Goal: Task Accomplishment & Management: Complete application form

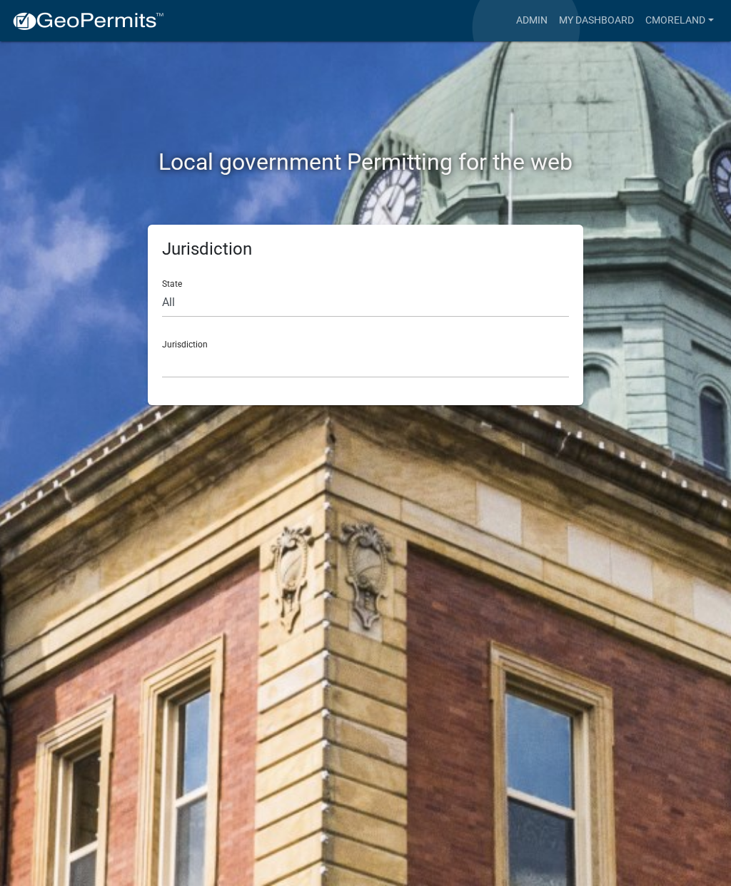
click at [526, 28] on link "Admin" at bounding box center [531, 20] width 43 height 27
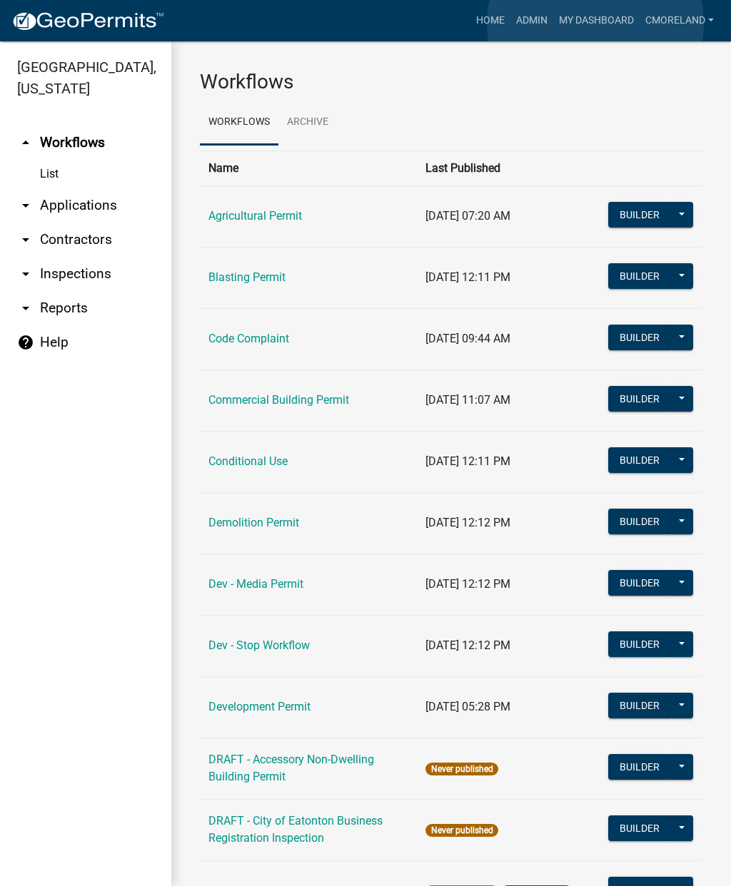
click at [595, 24] on link "My Dashboard" at bounding box center [596, 20] width 86 height 27
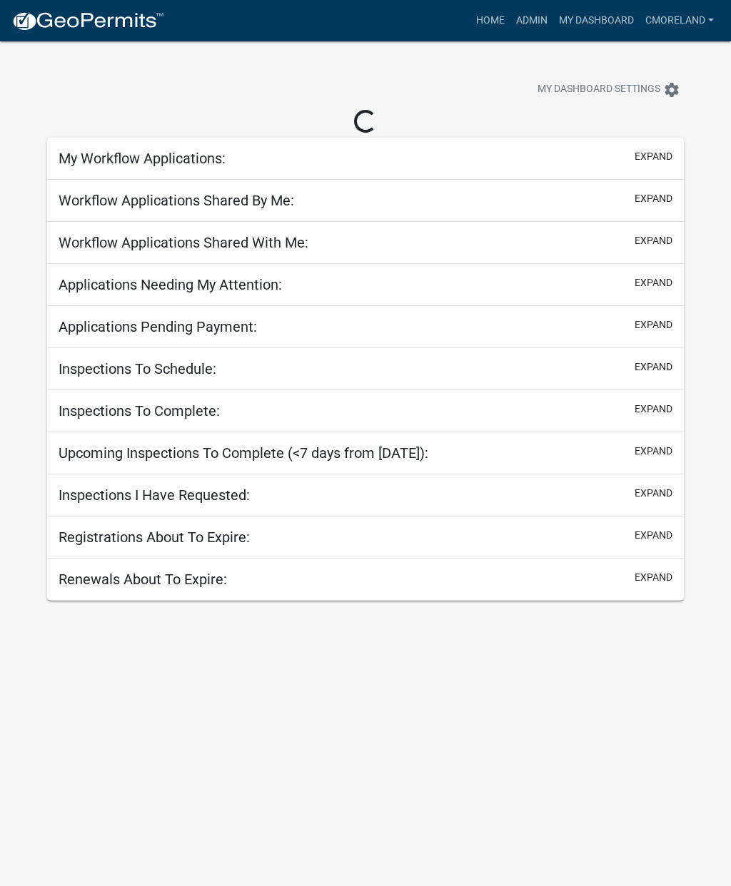
click at [483, 32] on link "Home" at bounding box center [490, 20] width 40 height 27
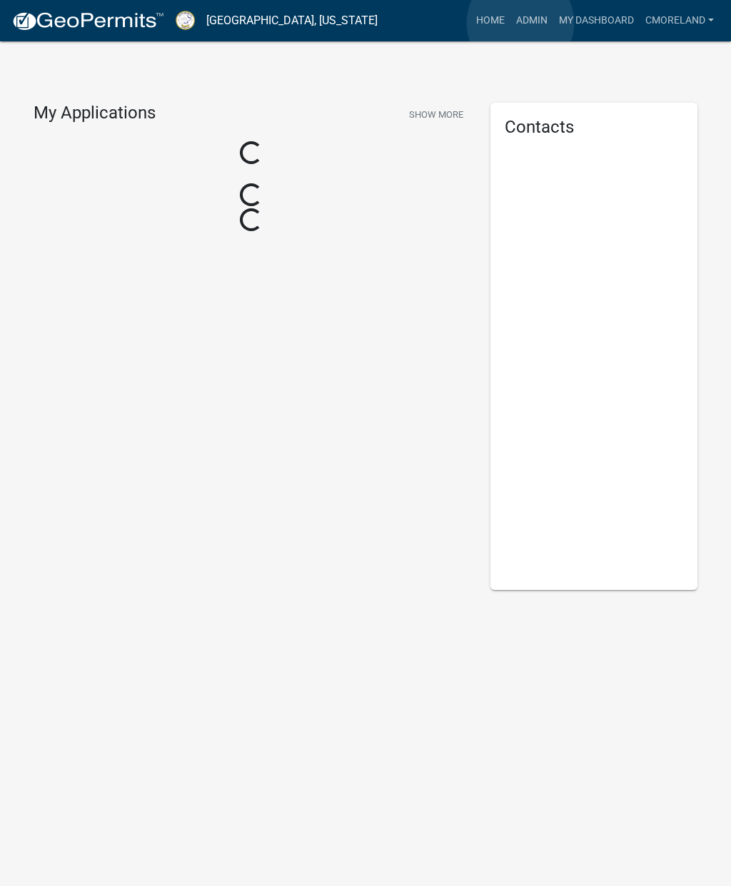
click at [521, 23] on link "Admin" at bounding box center [531, 20] width 43 height 27
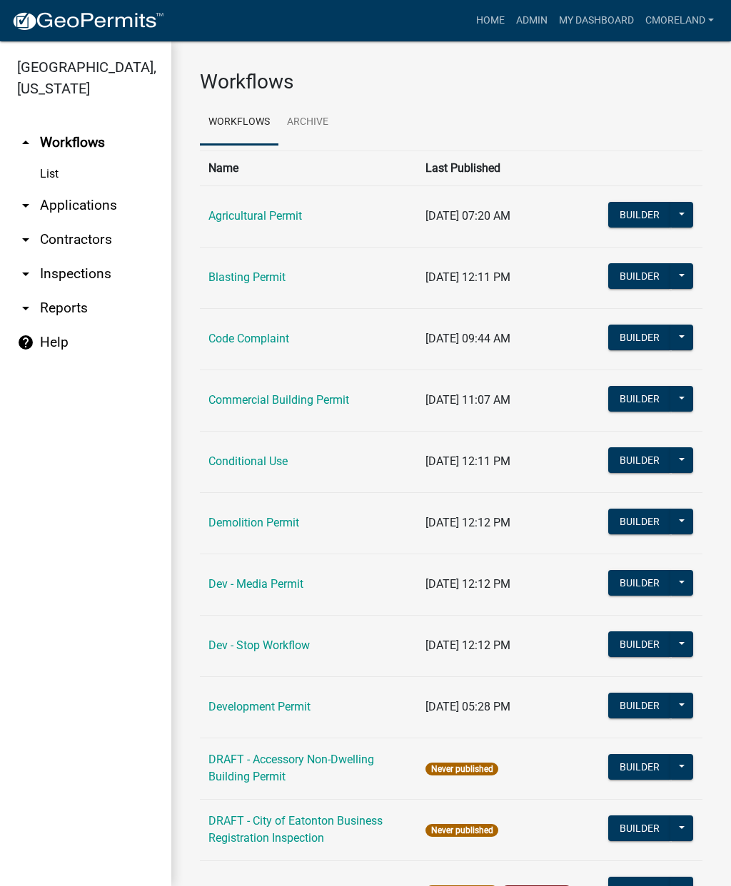
click at [96, 283] on link "arrow_drop_down Inspections" at bounding box center [85, 274] width 171 height 34
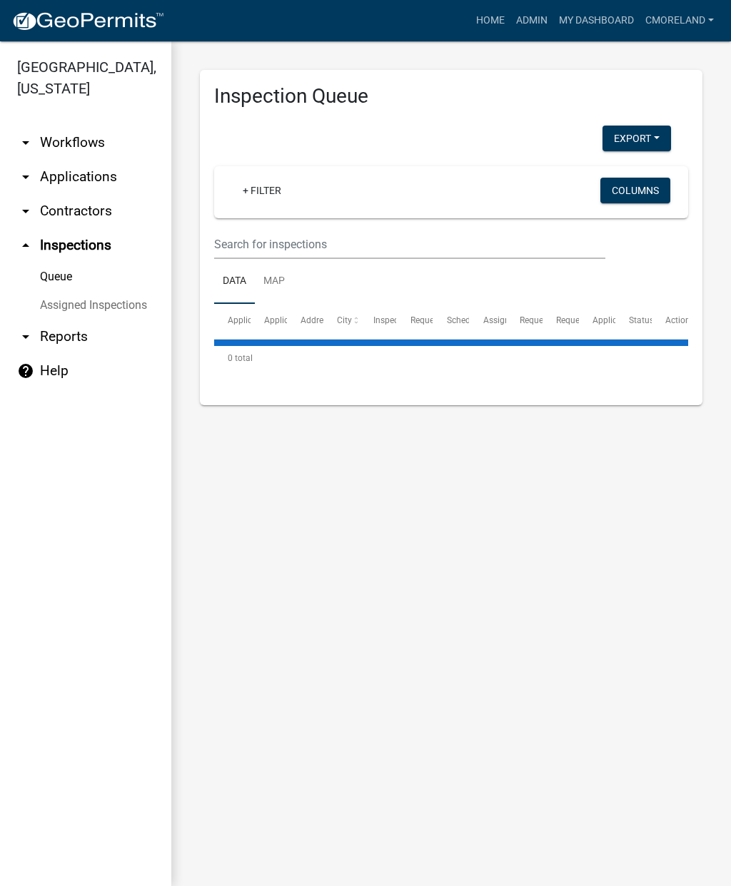
click at [256, 201] on link "+ Filter" at bounding box center [261, 191] width 61 height 26
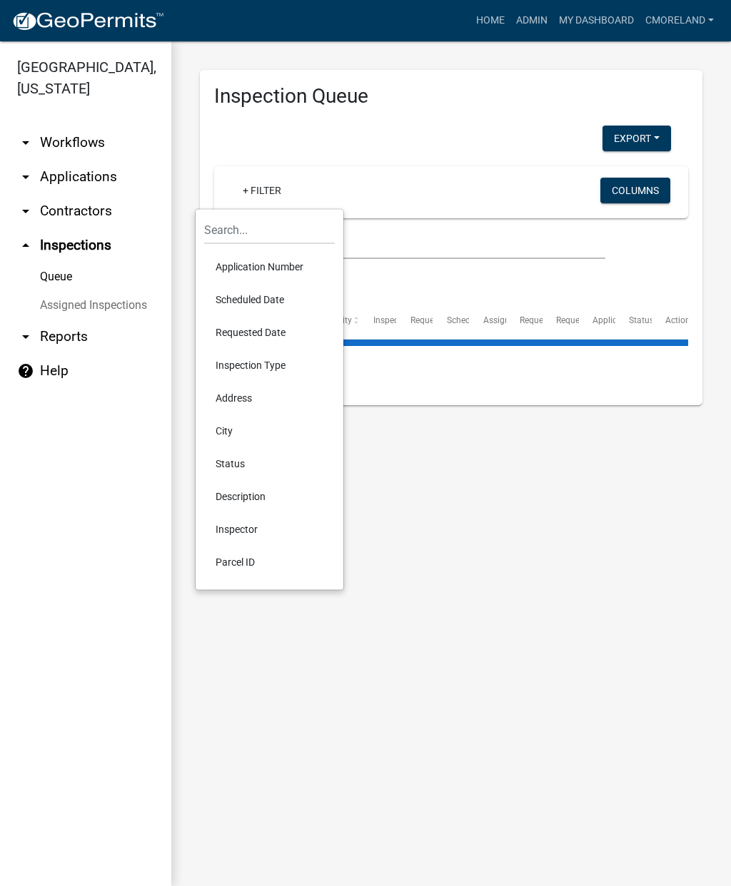
click at [270, 300] on li "Scheduled Date" at bounding box center [269, 299] width 131 height 33
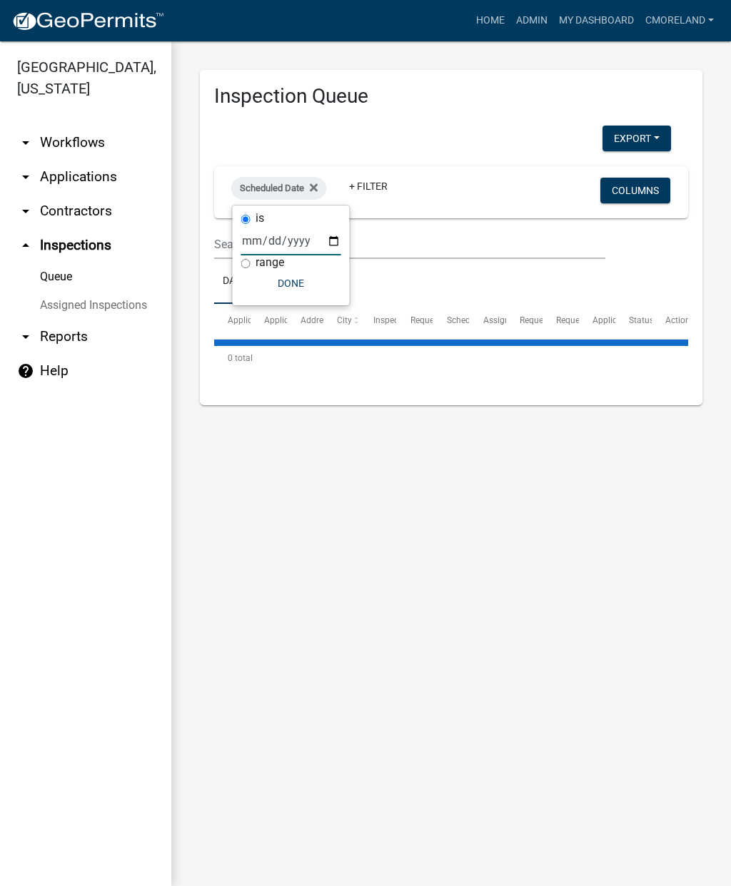
click at [304, 239] on input "date" at bounding box center [291, 240] width 100 height 29
type input "2025-10-15"
select select "2: 50"
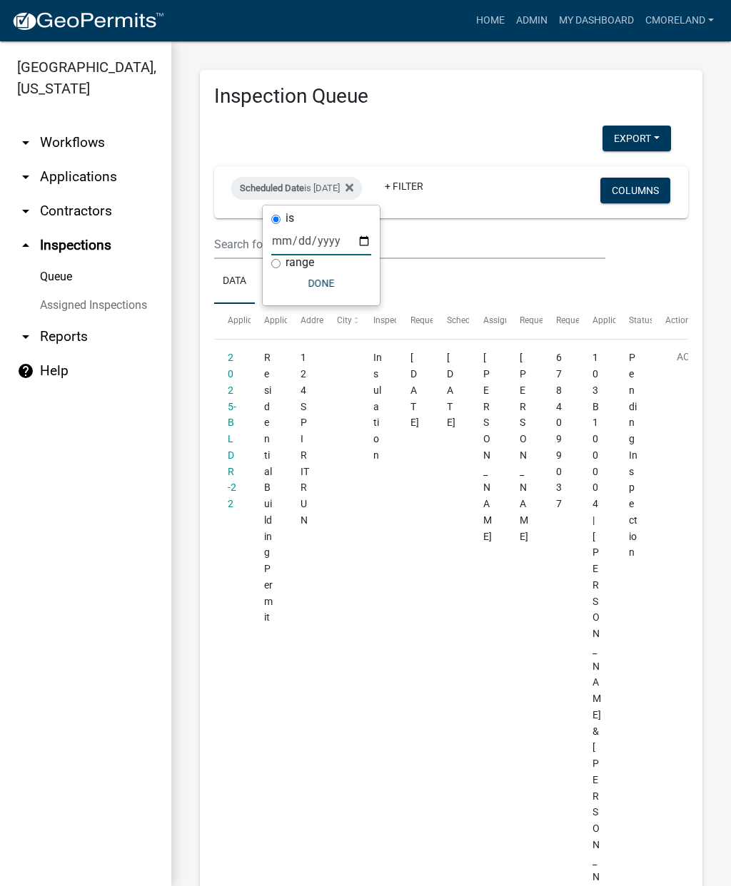
click at [313, 285] on button "Done" at bounding box center [321, 283] width 100 height 26
click at [435, 188] on link "+ Filter" at bounding box center [403, 186] width 61 height 26
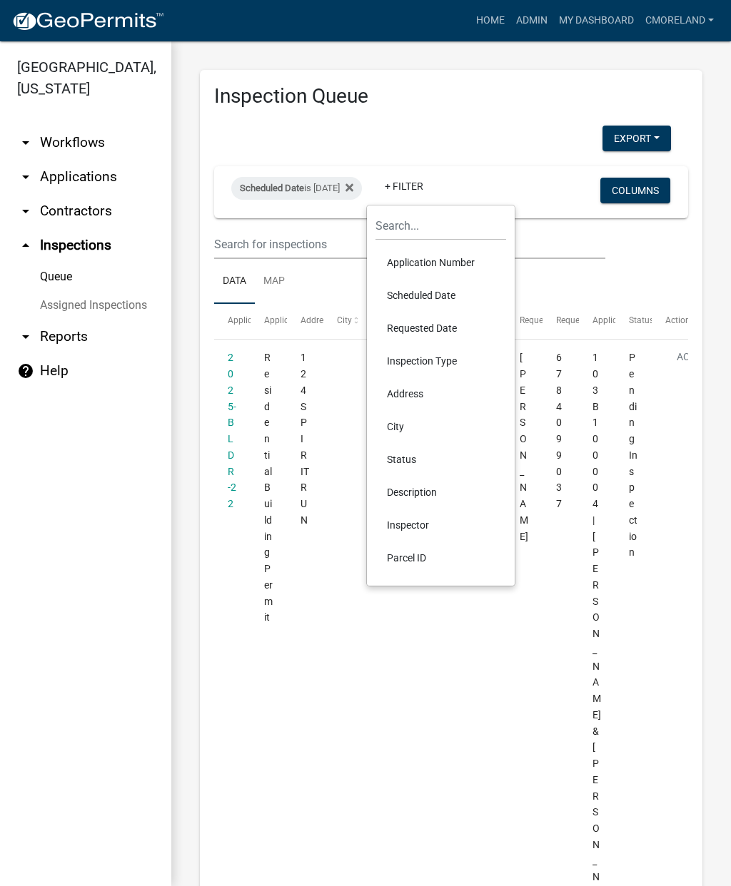
click at [427, 527] on li "Inspector" at bounding box center [440, 525] width 131 height 33
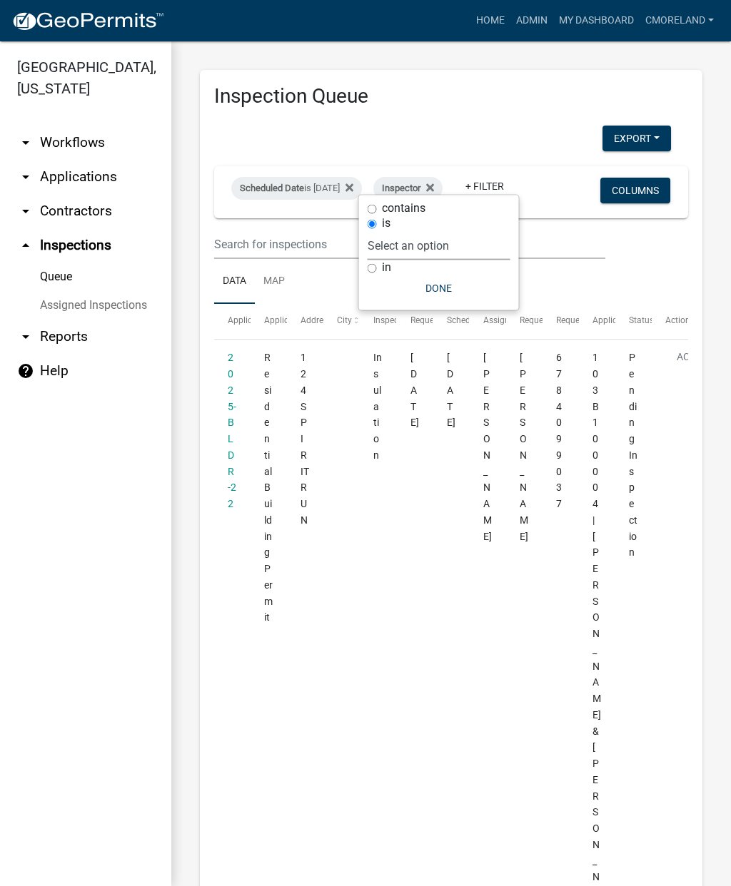
click at [484, 235] on select "Select an option None Michele Rivera Dorothy Evans Stephanie Morris Quistan Jam…" at bounding box center [438, 245] width 143 height 29
select select "a0ea4169-8540-4a2c-b9f4-cf4c1ffdeb95"
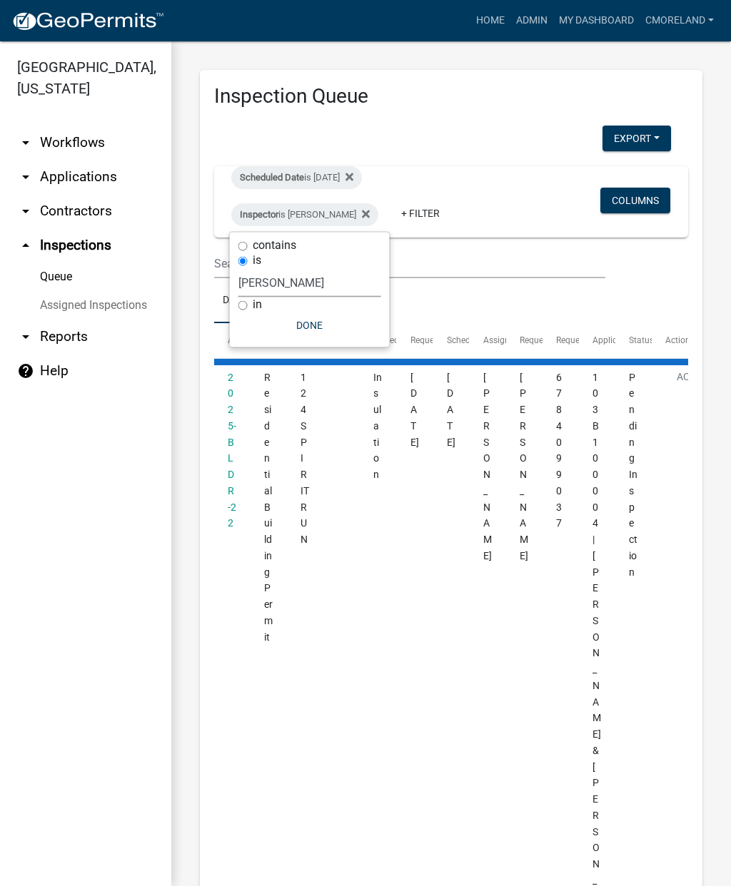
click at [355, 327] on button "Done" at bounding box center [309, 326] width 143 height 26
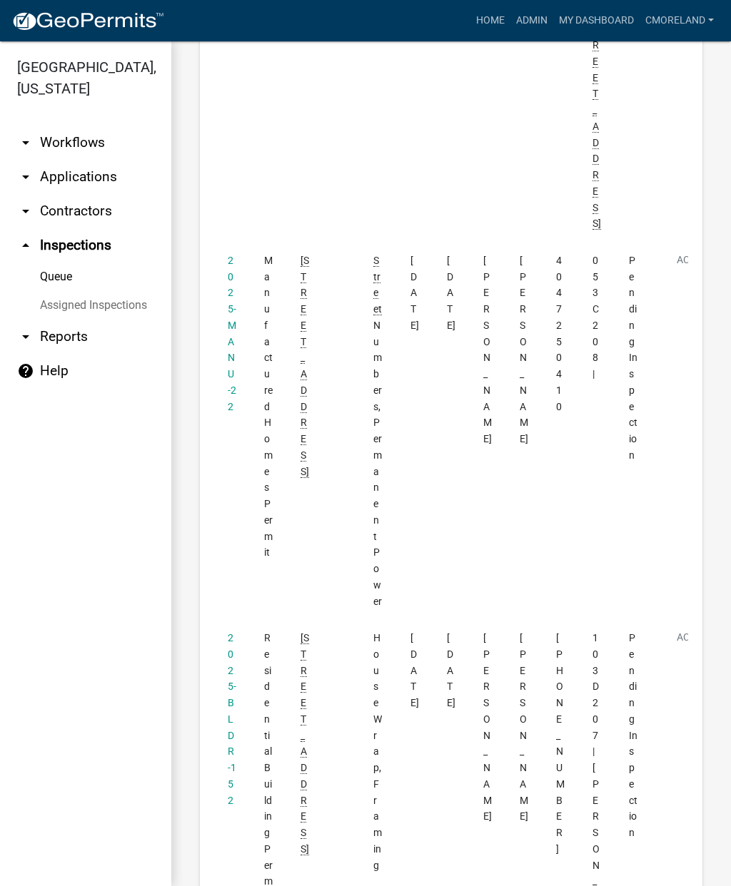
scroll to position [1922, 0]
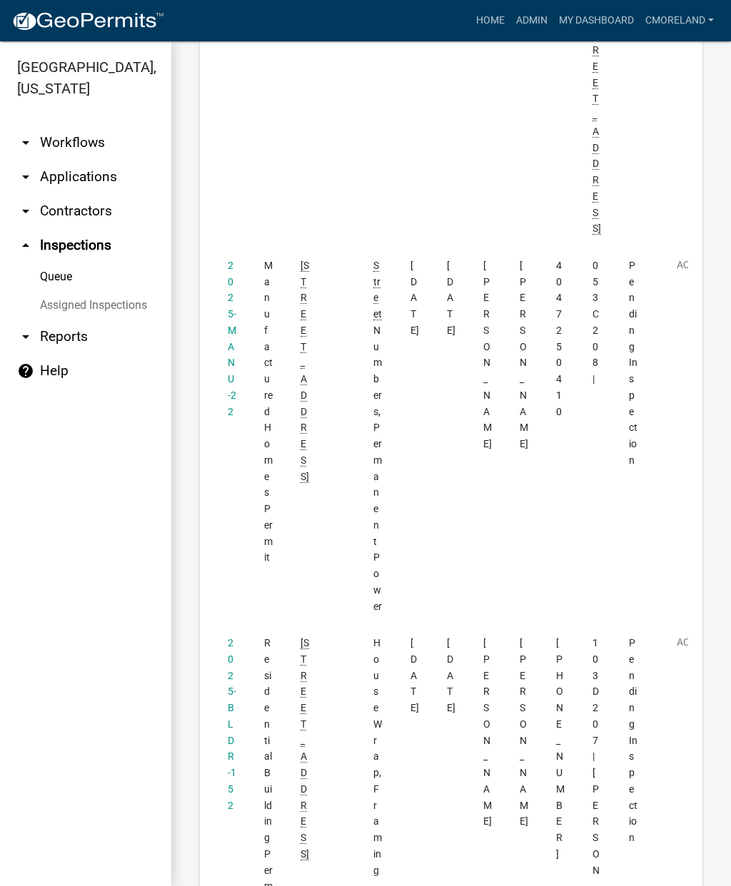
click at [232, 637] on link "2025-BLDR-152" at bounding box center [232, 724] width 9 height 174
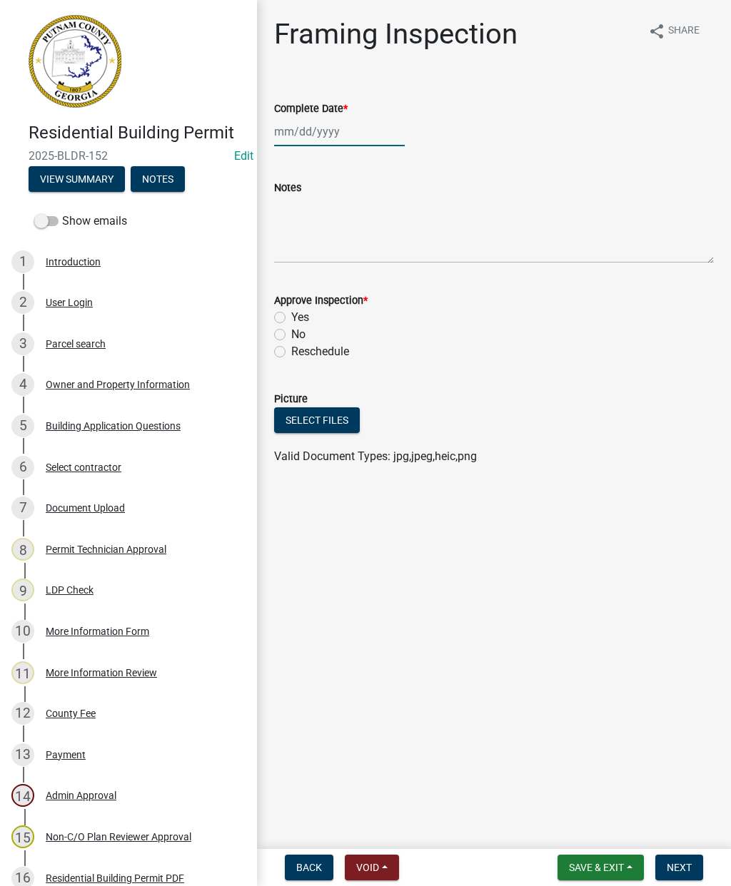
click at [342, 133] on div at bounding box center [339, 131] width 131 height 29
select select "10"
select select "2025"
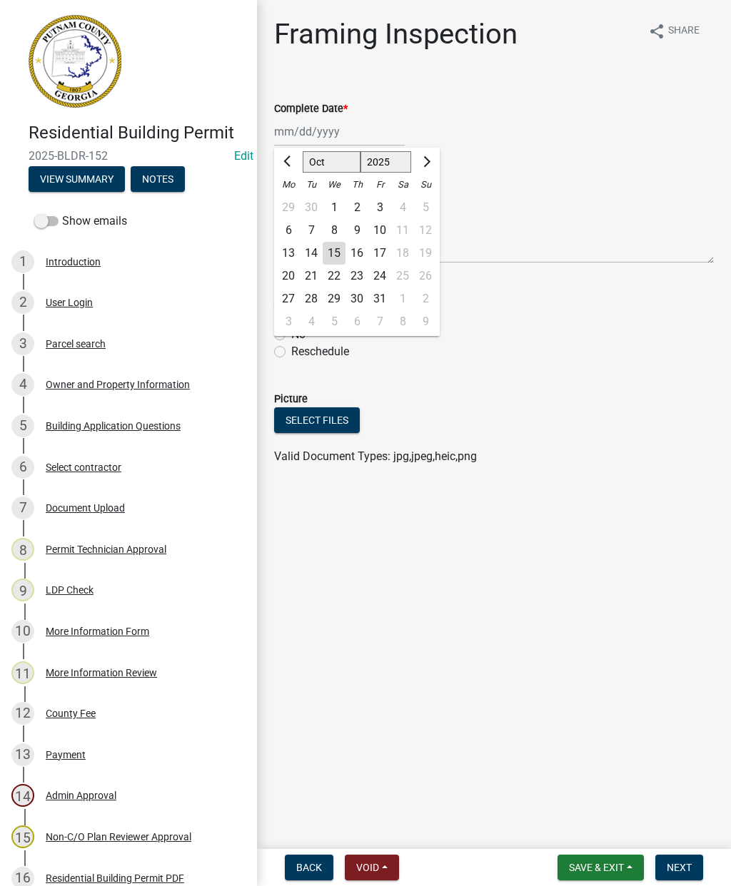
click at [341, 257] on div "15" at bounding box center [334, 253] width 23 height 23
type input "10/15/2025"
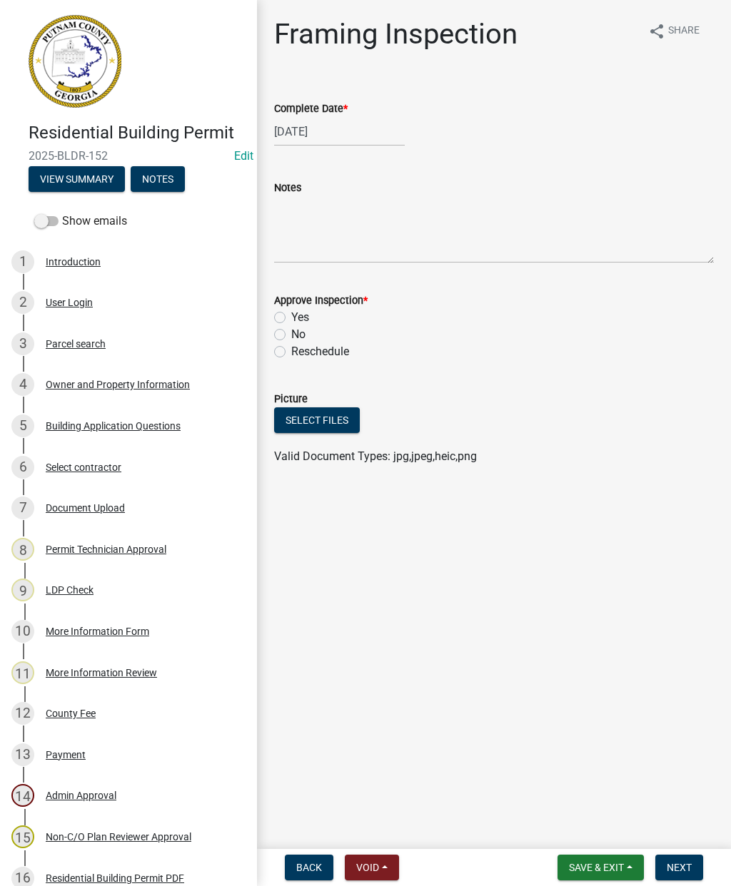
click at [291, 318] on label "Yes" at bounding box center [300, 317] width 18 height 17
click at [291, 318] on input "Yes" at bounding box center [295, 313] width 9 height 9
radio input "true"
click at [691, 866] on span "Next" at bounding box center [678, 867] width 25 height 11
click at [328, 133] on div at bounding box center [339, 131] width 131 height 29
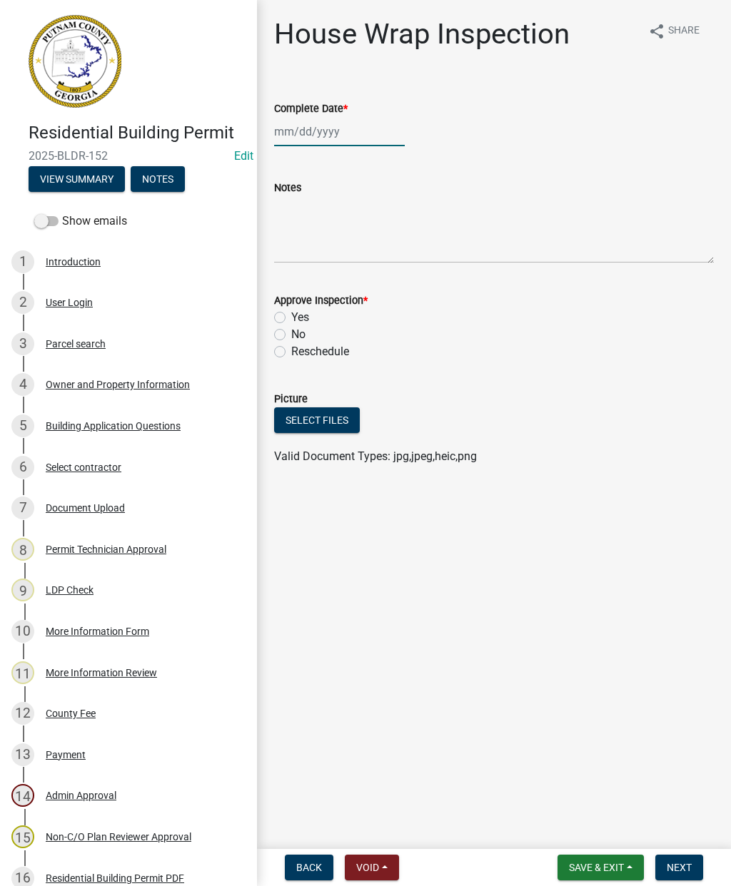
select select "10"
select select "2025"
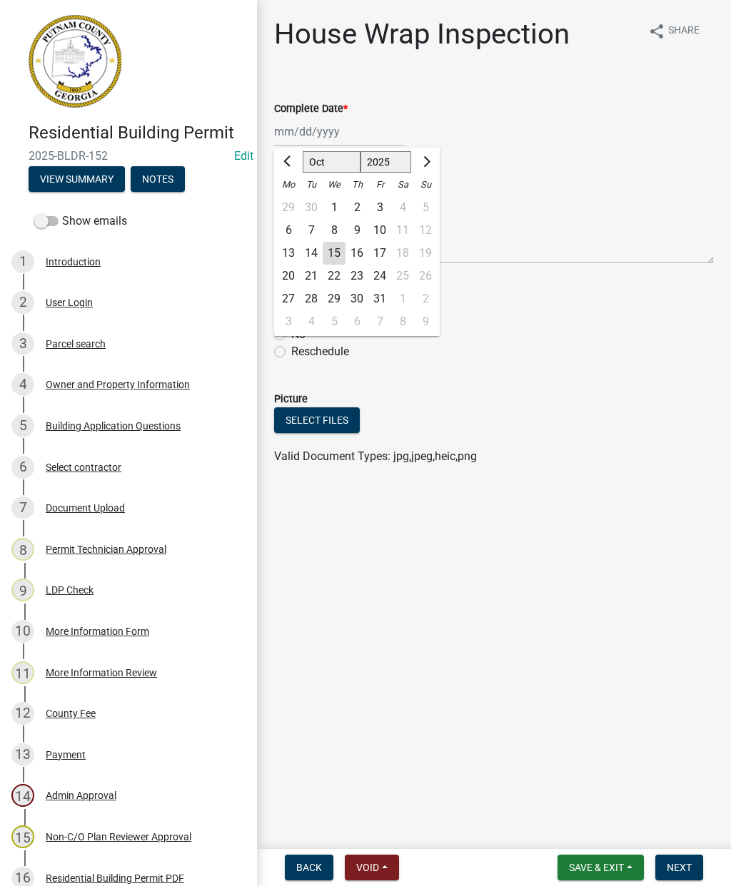
click at [333, 263] on div "15" at bounding box center [334, 253] width 23 height 23
type input "10/15/2025"
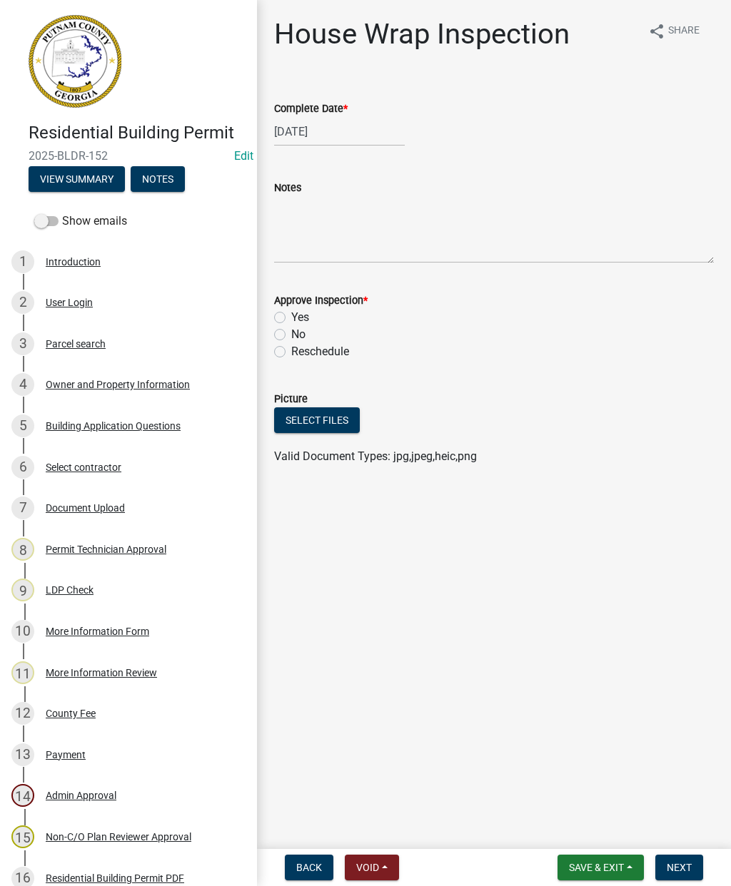
click at [291, 322] on label "Yes" at bounding box center [300, 317] width 18 height 17
click at [291, 318] on input "Yes" at bounding box center [295, 313] width 9 height 9
radio input "true"
click at [693, 865] on button "Next" at bounding box center [679, 868] width 48 height 26
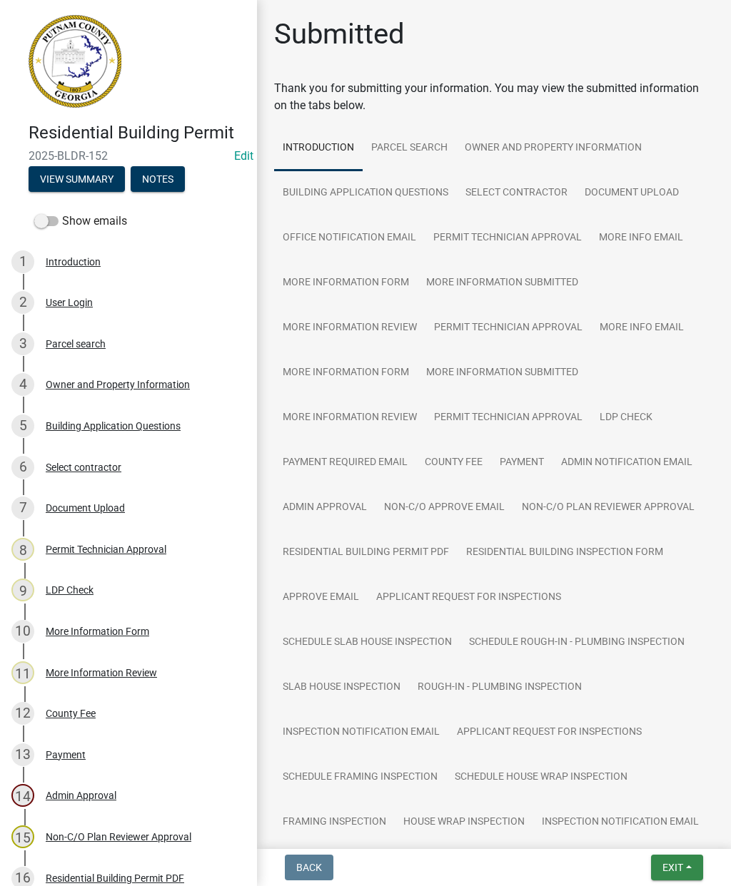
click at [684, 873] on button "Exit" at bounding box center [677, 868] width 52 height 26
click at [664, 831] on button "Save & Exit" at bounding box center [646, 830] width 114 height 34
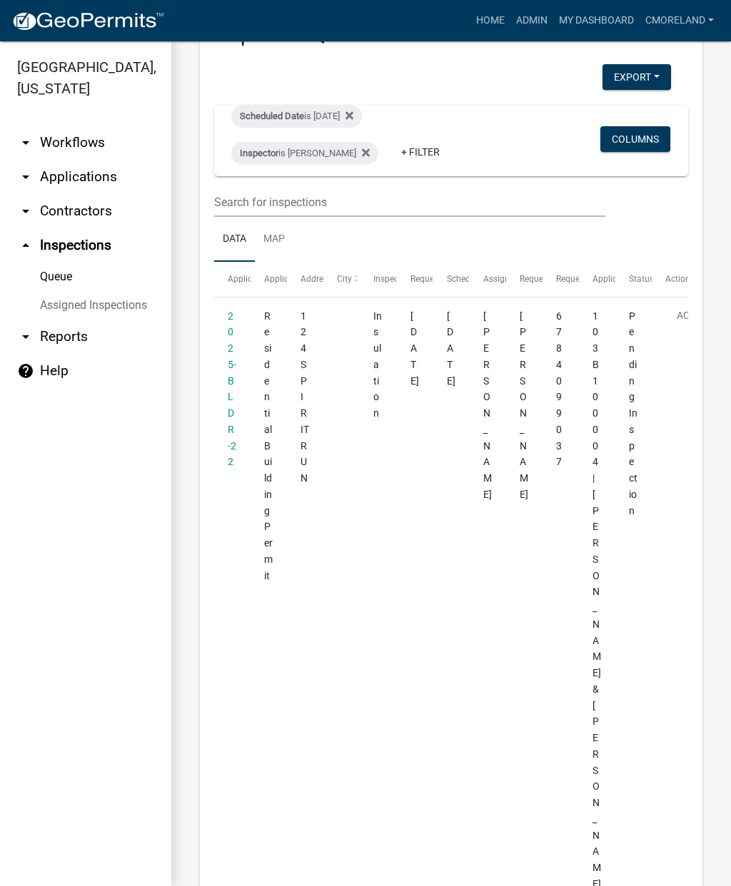
scroll to position [59, 0]
click at [223, 365] on datatable-body-cell "2025-BLDR-22" at bounding box center [232, 700] width 36 height 800
click at [233, 370] on link "2025-BLDR-22" at bounding box center [232, 392] width 9 height 158
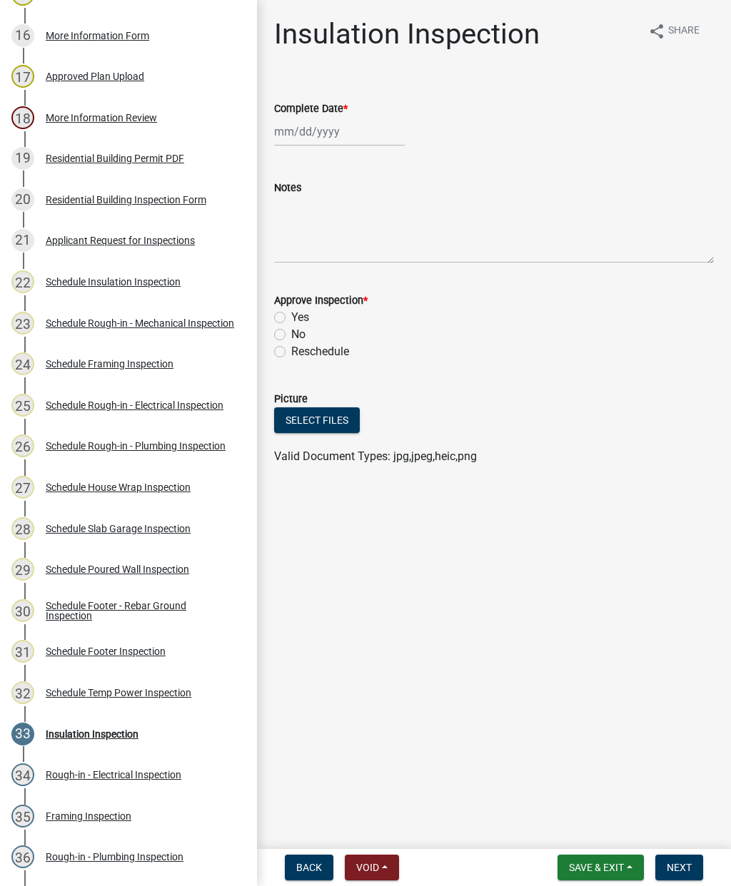
scroll to position [843, 0]
click at [92, 245] on div "Applicant Request for Inspections" at bounding box center [120, 240] width 149 height 10
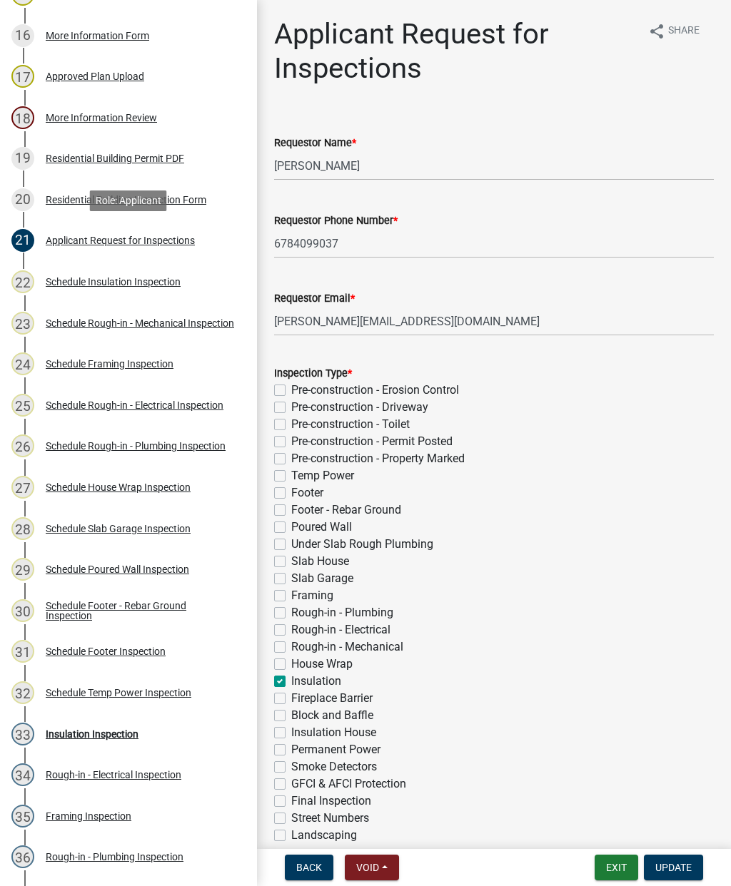
click at [629, 616] on div "Rough-in - Plumbing" at bounding box center [494, 612] width 440 height 17
click at [291, 664] on label "House Wrap" at bounding box center [321, 664] width 61 height 17
click at [291, 664] on input "House Wrap" at bounding box center [295, 660] width 9 height 9
checkbox input "true"
checkbox input "false"
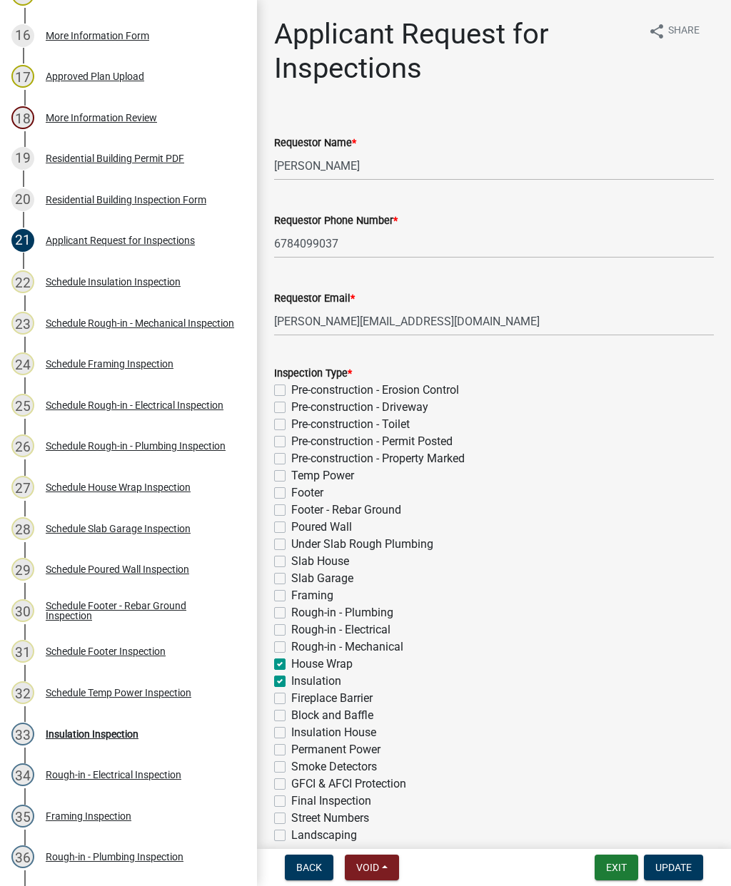
checkbox input "false"
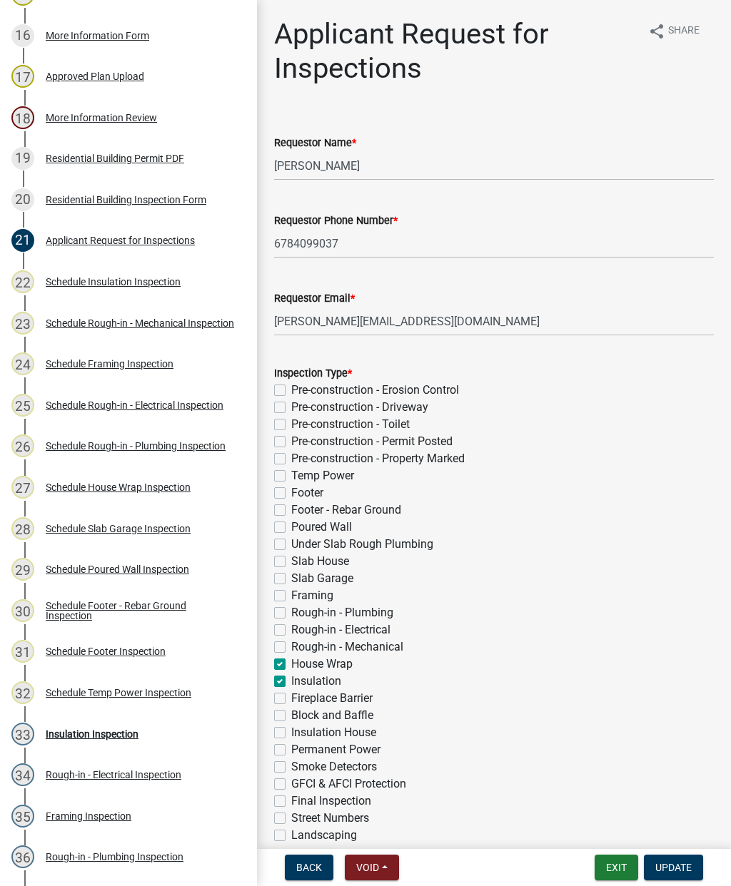
checkbox input "false"
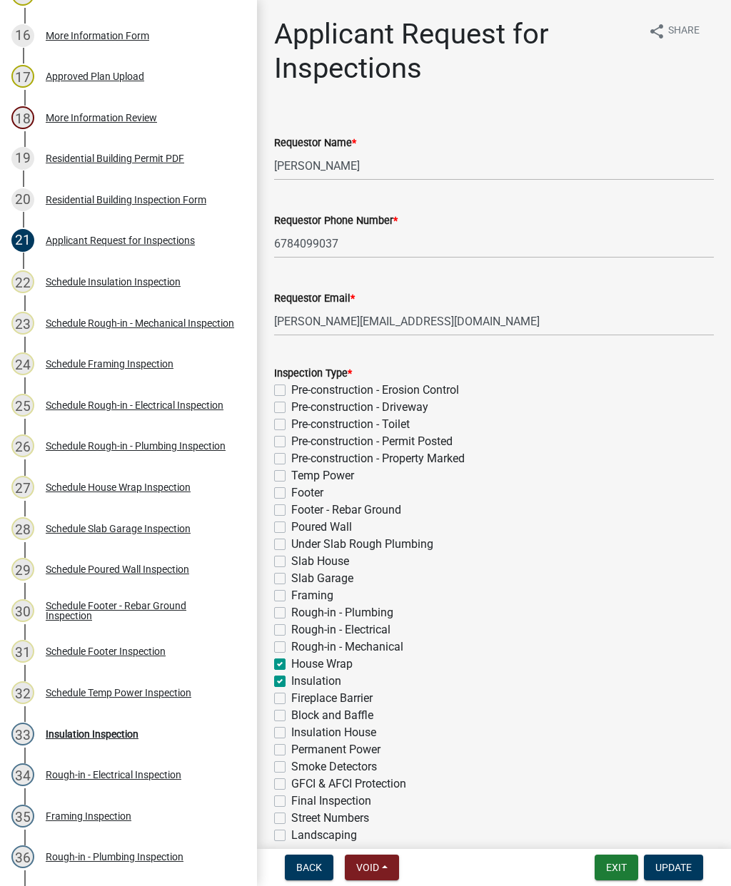
checkbox input "false"
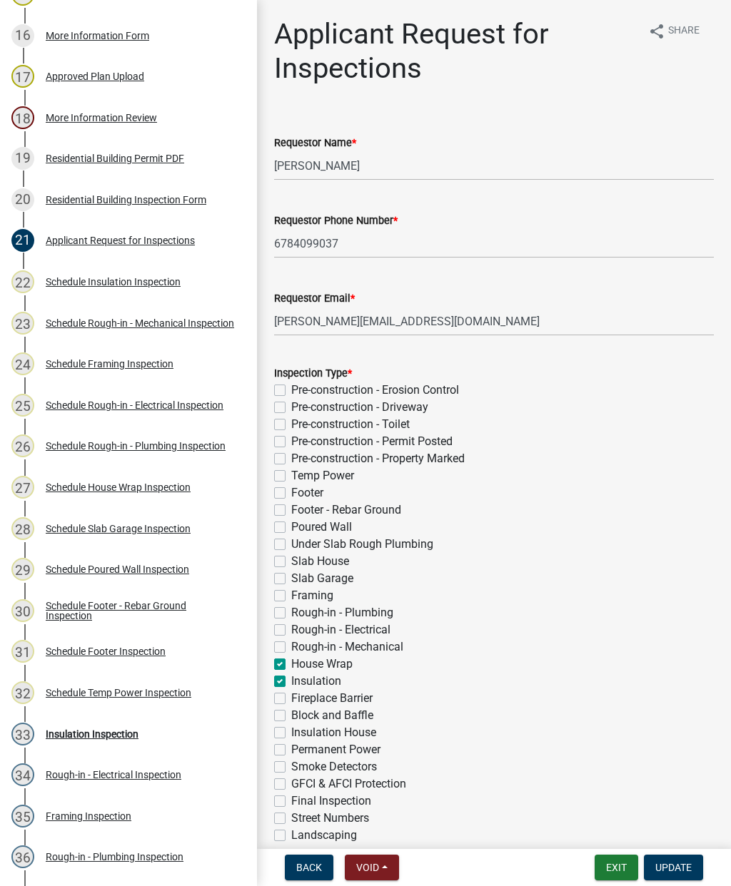
checkbox input "true"
checkbox input "false"
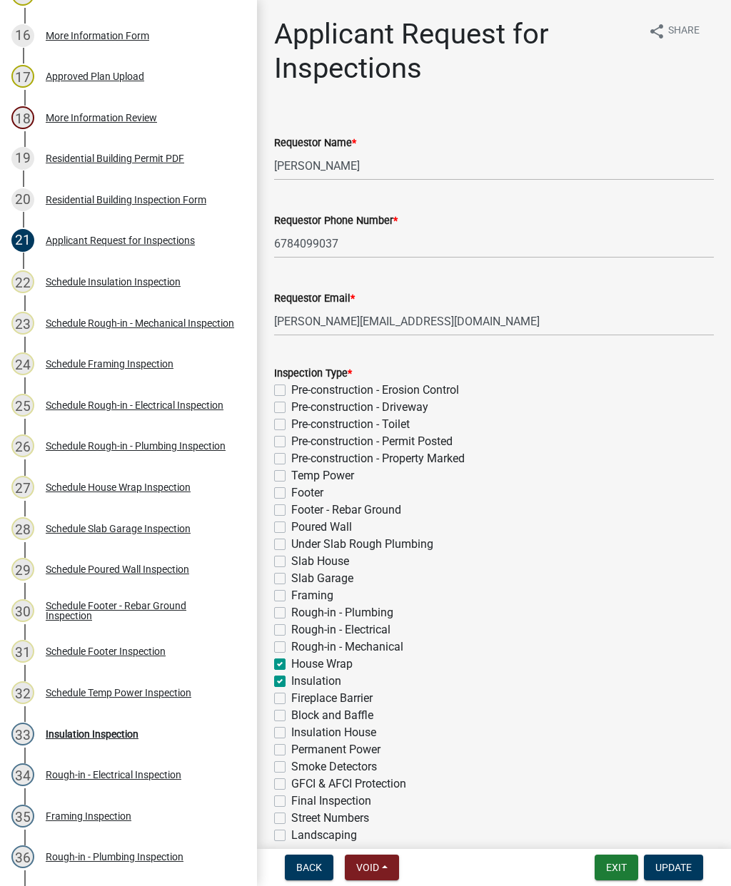
checkbox input "false"
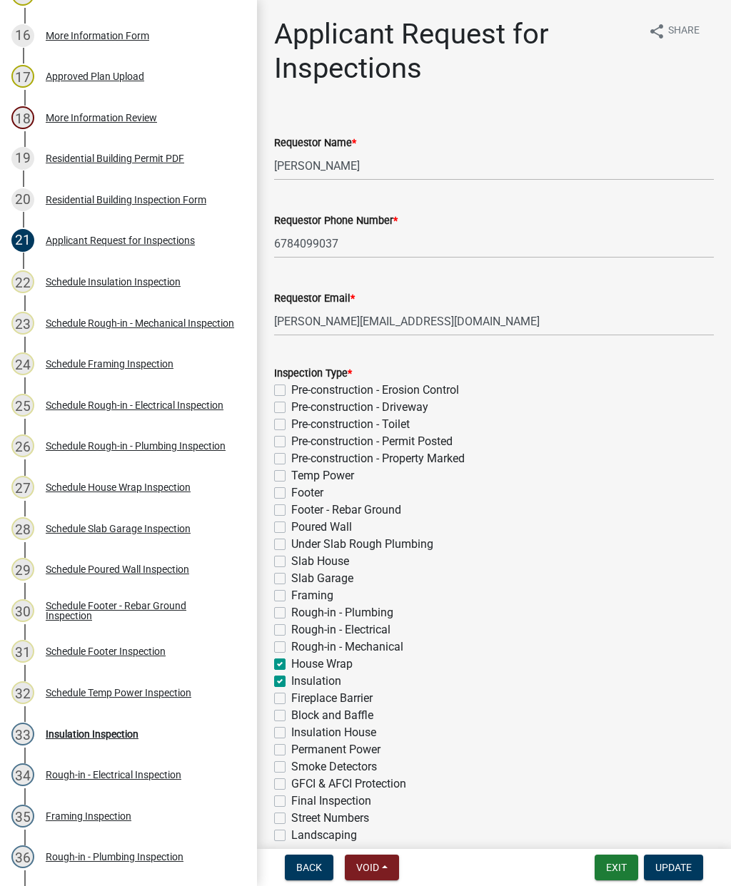
checkbox input "false"
click at [690, 863] on span "Update" at bounding box center [673, 867] width 36 height 11
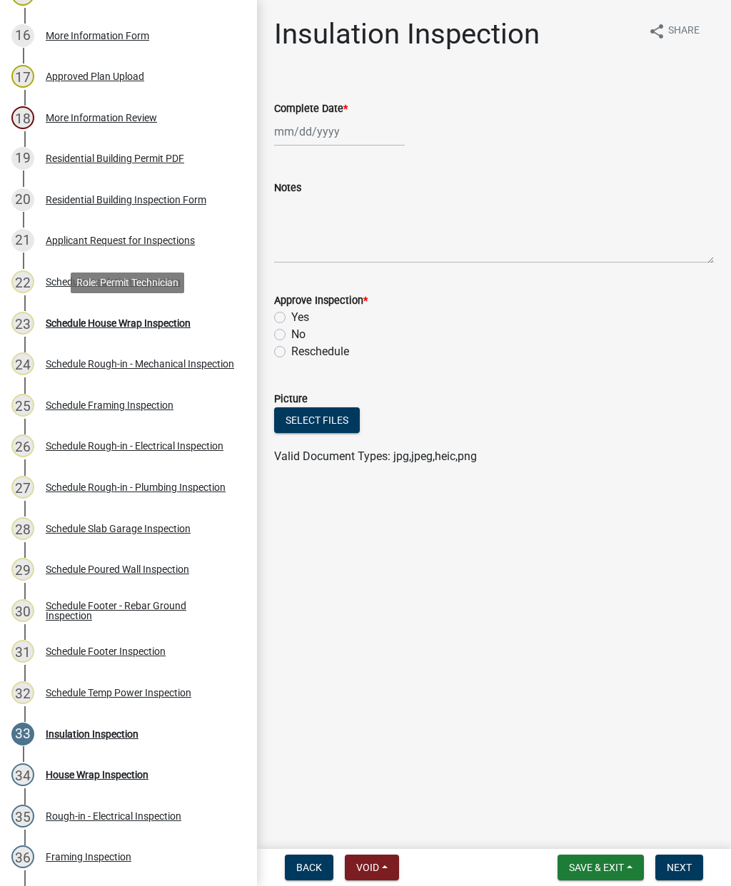
click at [107, 318] on div "Schedule House Wrap Inspection" at bounding box center [118, 323] width 145 height 10
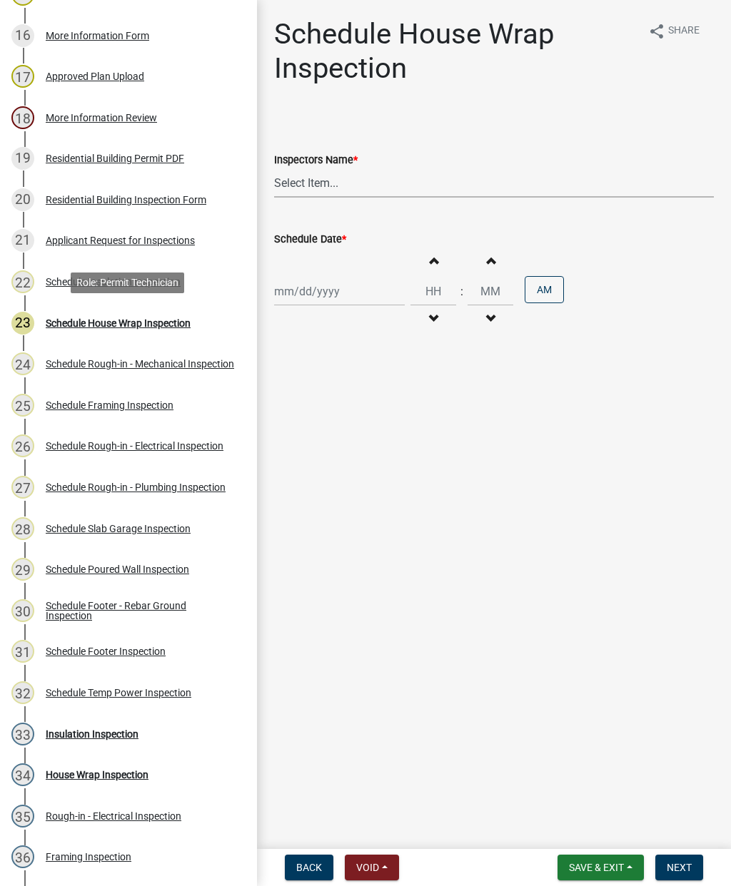
click at [375, 188] on select "Select Item... mrivera (Michele Rivera) StephanieM (Stephanie Morris ) QGrissom…" at bounding box center [494, 182] width 440 height 29
select select "a0ea4169-8540-4a2c-b9f4-cf4c1ffdeb95"
click at [322, 293] on div at bounding box center [339, 291] width 131 height 29
select select "10"
select select "2025"
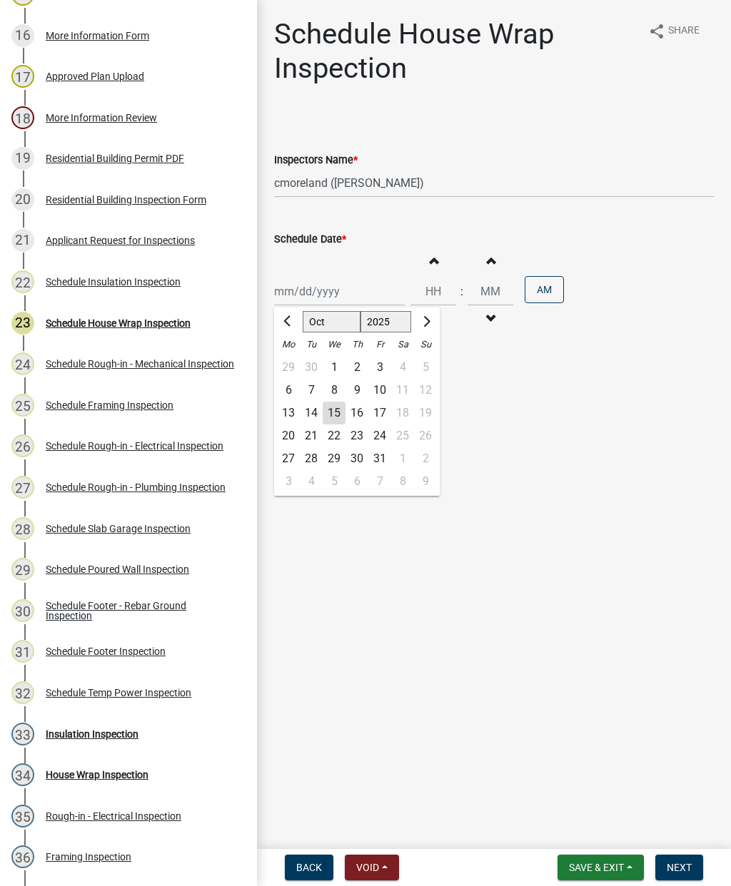
click at [335, 406] on div "15" at bounding box center [334, 413] width 23 height 23
type input "10/15/2025"
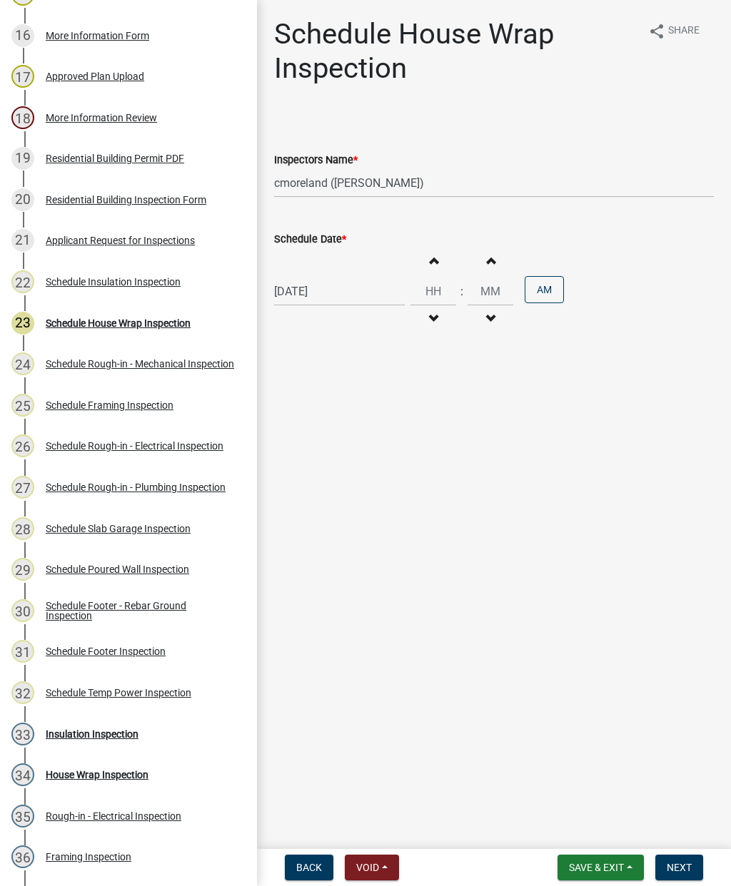
click at [700, 860] on button "Next" at bounding box center [679, 868] width 48 height 26
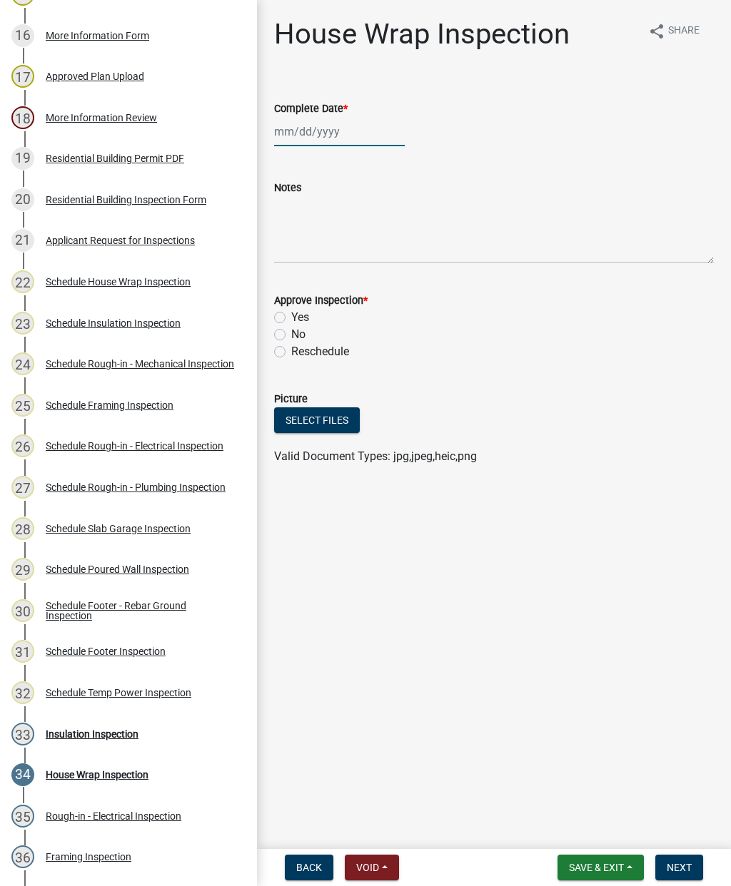
click at [310, 126] on div at bounding box center [339, 131] width 131 height 29
select select "10"
select select "2025"
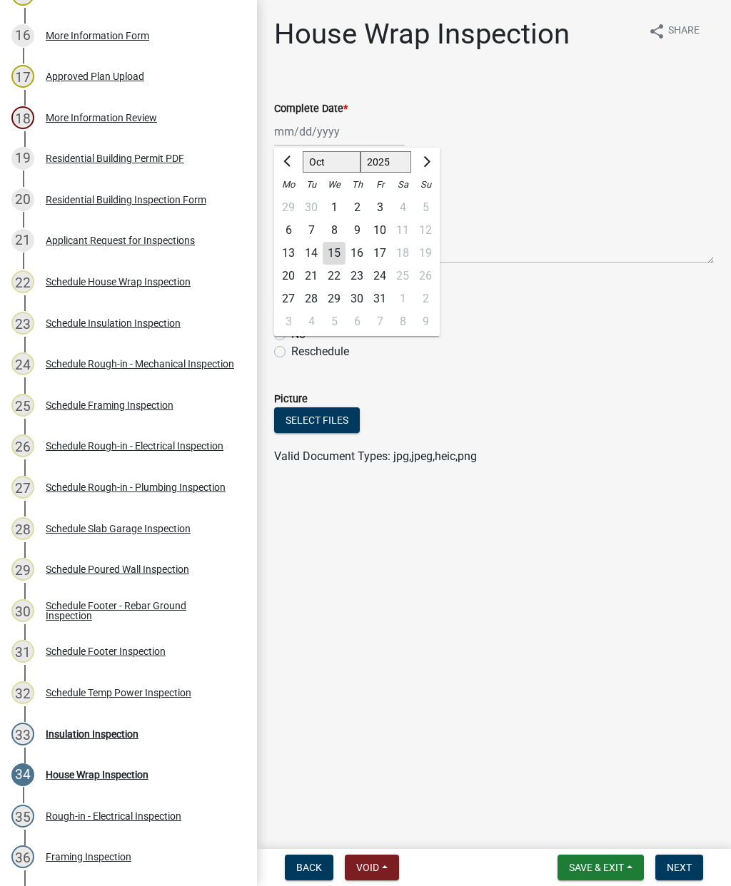
click at [334, 250] on div "15" at bounding box center [334, 253] width 23 height 23
type input "10/15/2025"
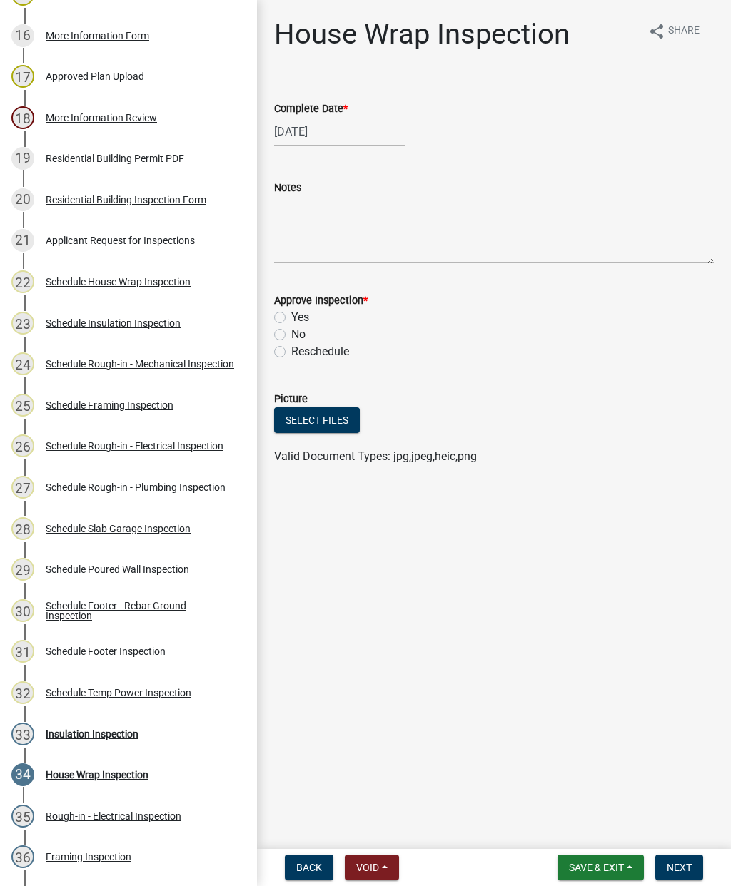
click at [291, 316] on label "Yes" at bounding box center [300, 317] width 18 height 17
click at [291, 316] on input "Yes" at bounding box center [295, 313] width 9 height 9
radio input "true"
click at [689, 863] on span "Next" at bounding box center [678, 867] width 25 height 11
click at [332, 141] on div at bounding box center [339, 131] width 131 height 29
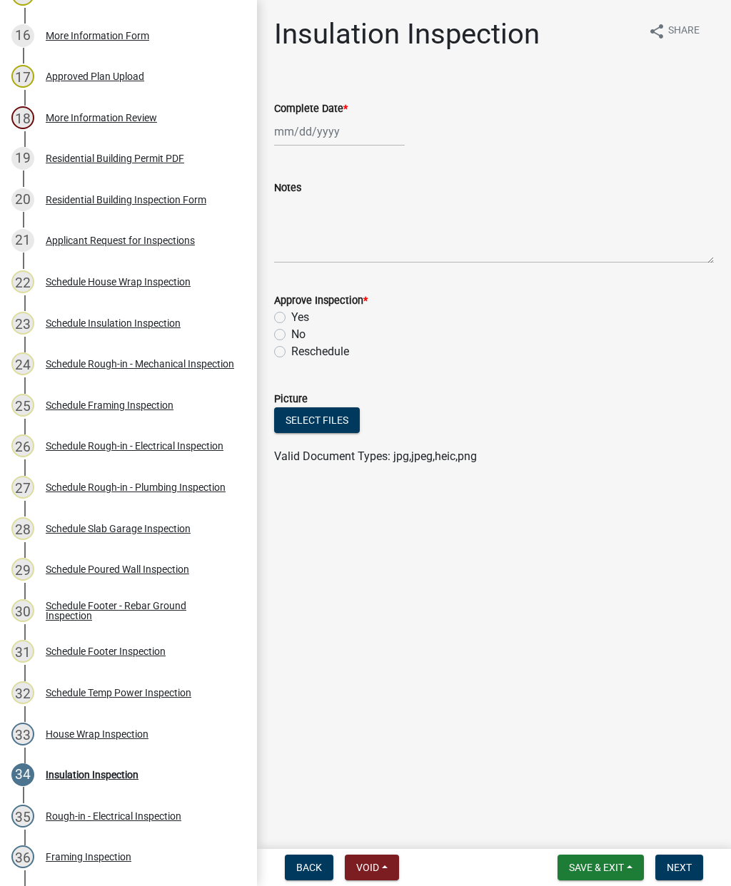
select select "10"
select select "2025"
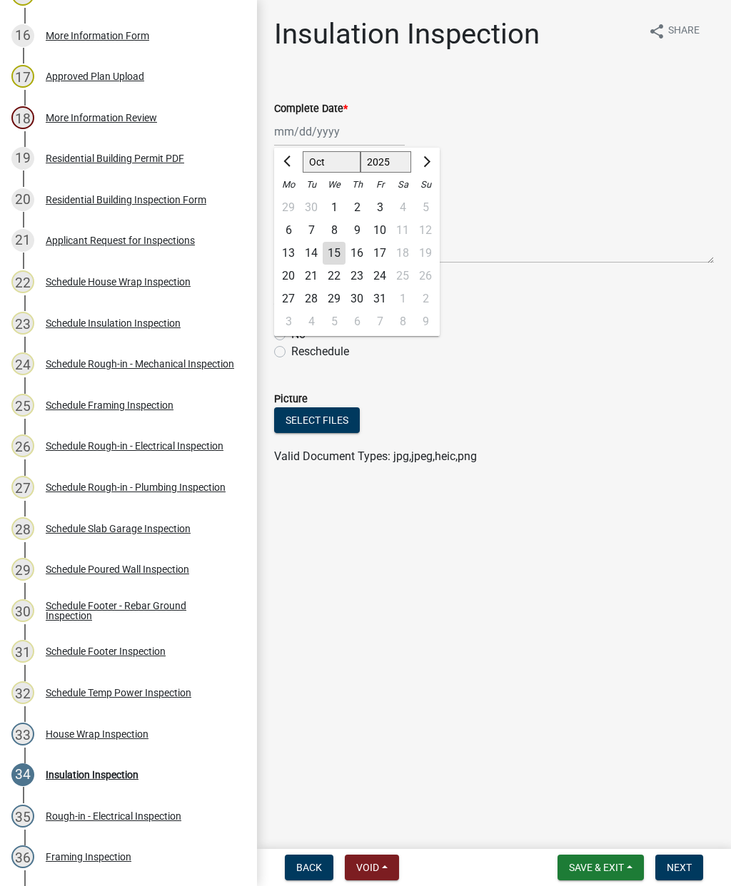
click at [341, 260] on div "15" at bounding box center [334, 253] width 23 height 23
type input "10/15/2025"
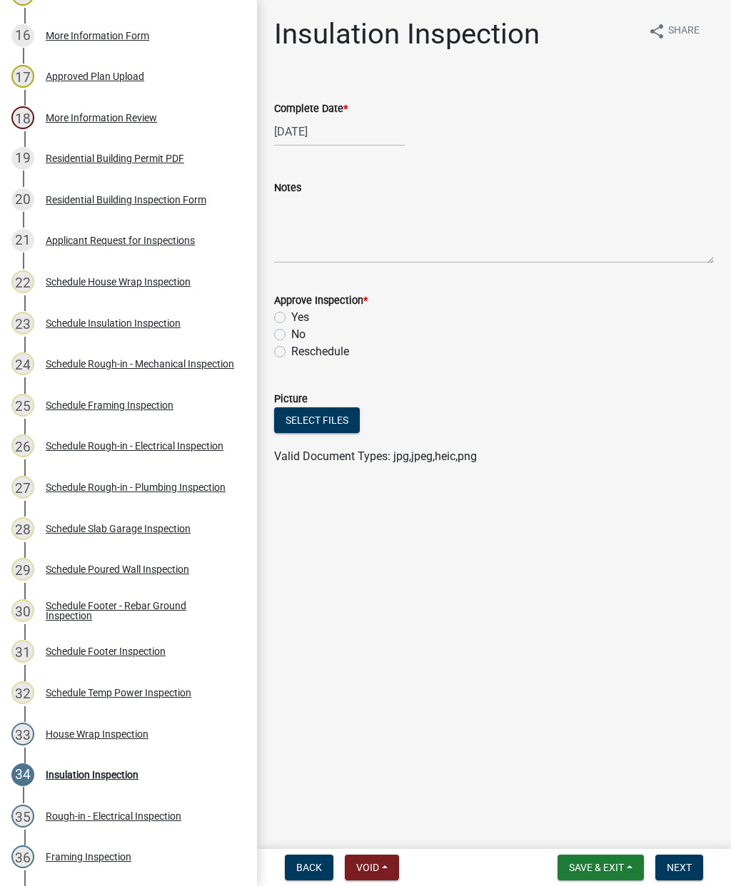
click at [291, 318] on label "Yes" at bounding box center [300, 317] width 18 height 17
click at [291, 318] on input "Yes" at bounding box center [295, 313] width 9 height 9
radio input "true"
click at [694, 868] on button "Next" at bounding box center [679, 868] width 48 height 26
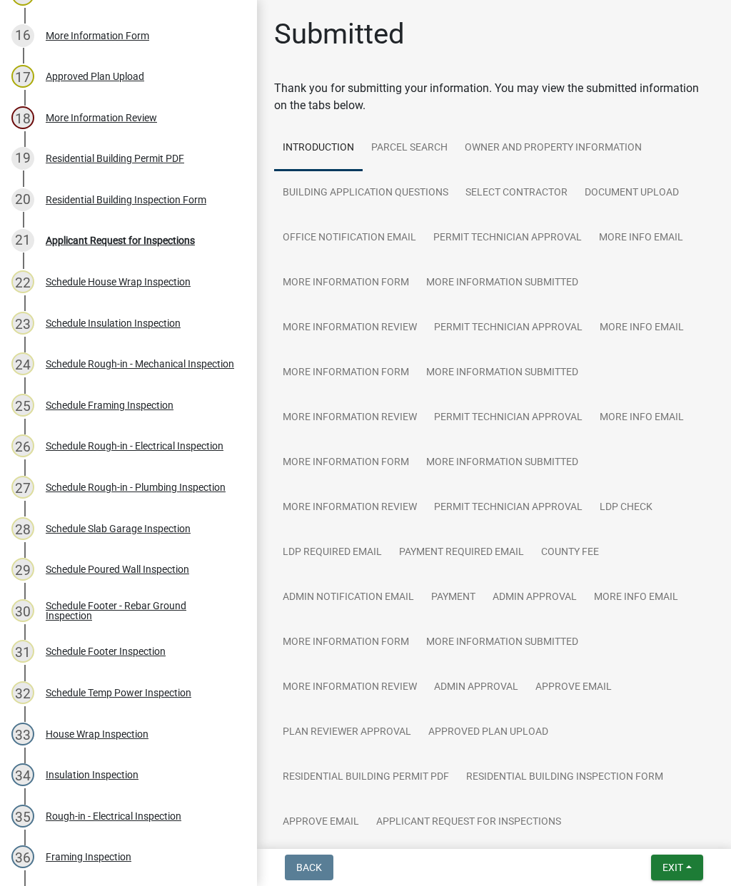
click at [672, 856] on button "Exit" at bounding box center [677, 868] width 52 height 26
click at [642, 831] on button "Save & Exit" at bounding box center [646, 830] width 114 height 34
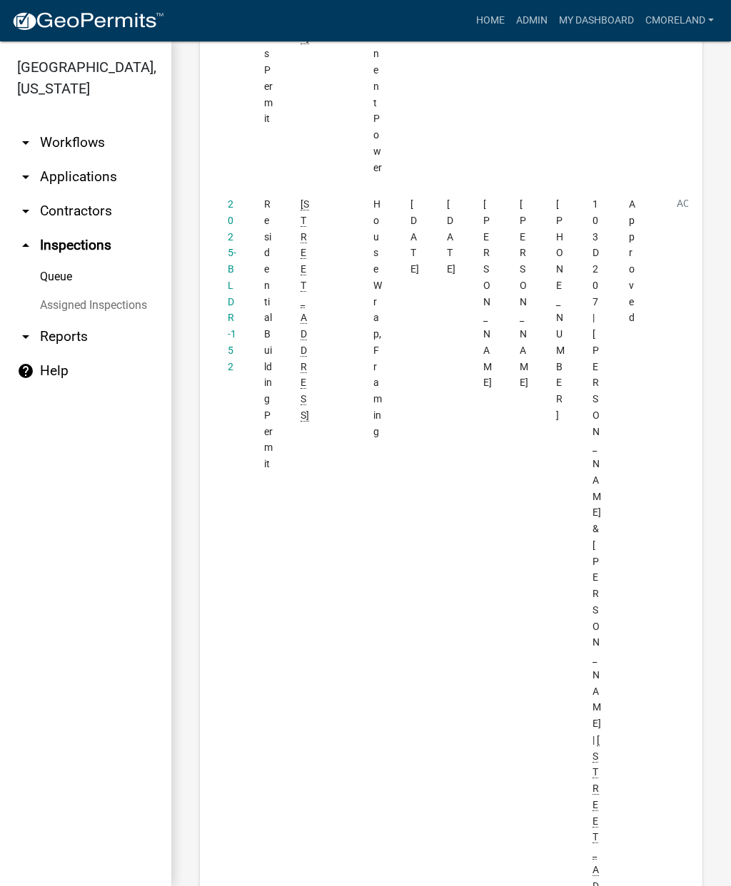
scroll to position [2362, 0]
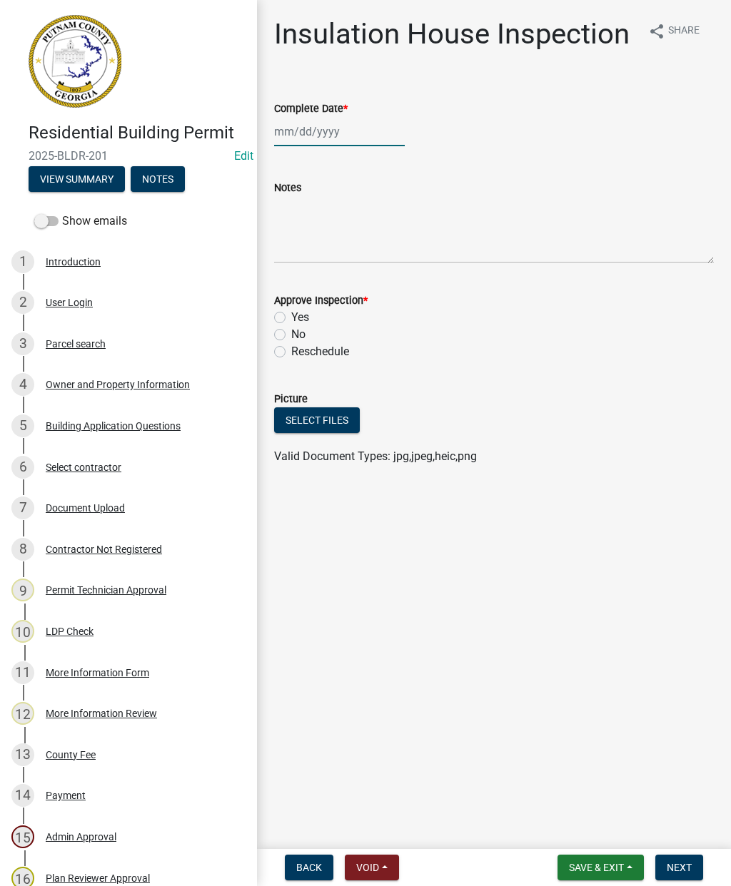
click at [308, 128] on div at bounding box center [339, 131] width 131 height 29
select select "10"
select select "2025"
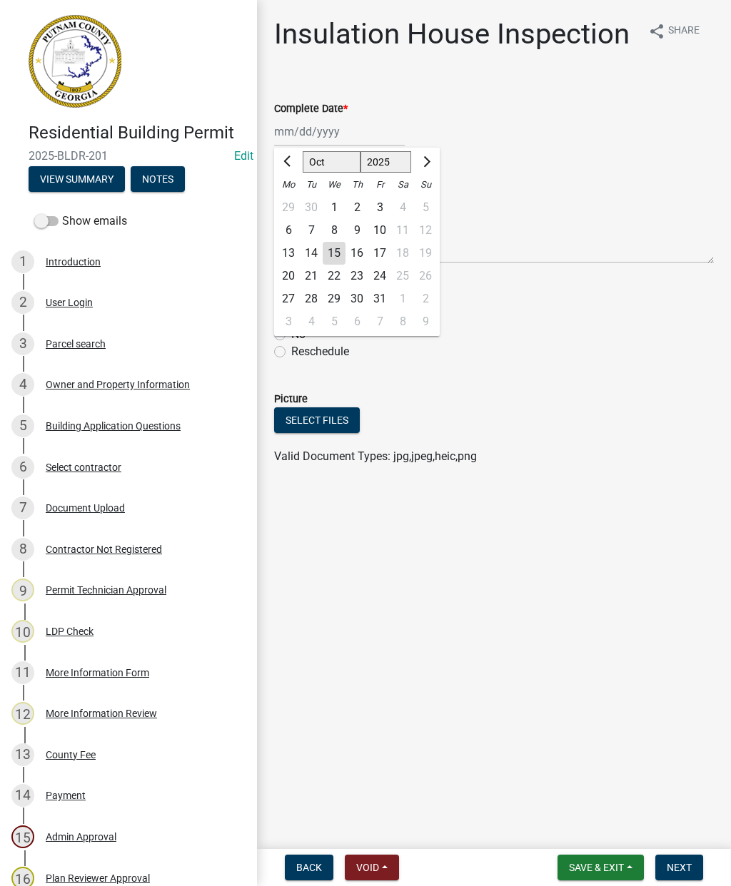
click at [333, 253] on div "15" at bounding box center [334, 253] width 23 height 23
type input "10/15/2025"
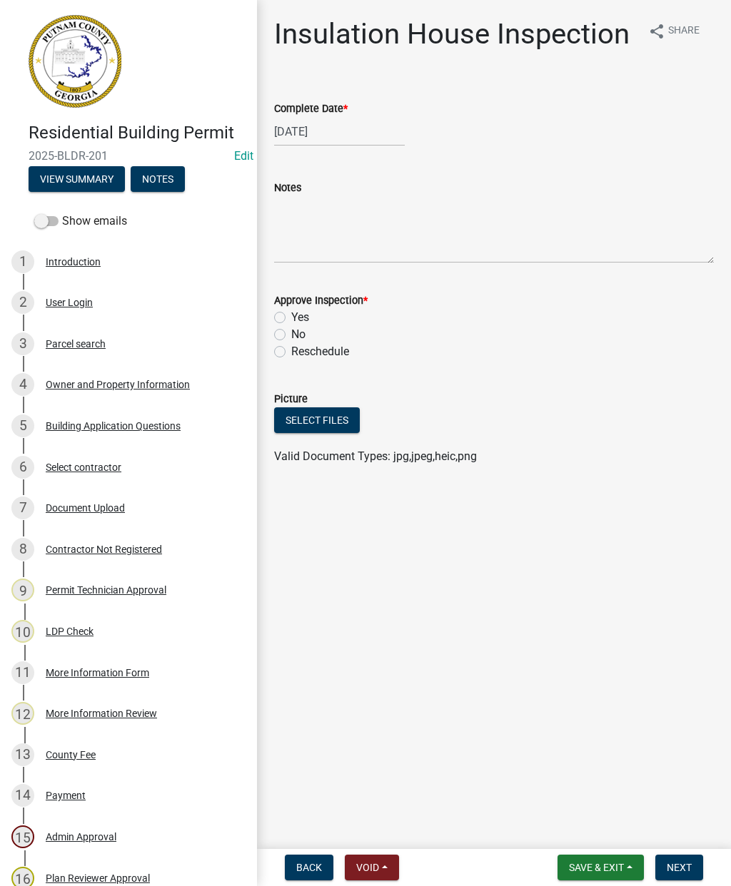
click at [291, 317] on label "Yes" at bounding box center [300, 317] width 18 height 17
click at [291, 317] on input "Yes" at bounding box center [295, 313] width 9 height 9
radio input "true"
click at [686, 862] on span "Next" at bounding box center [678, 867] width 25 height 11
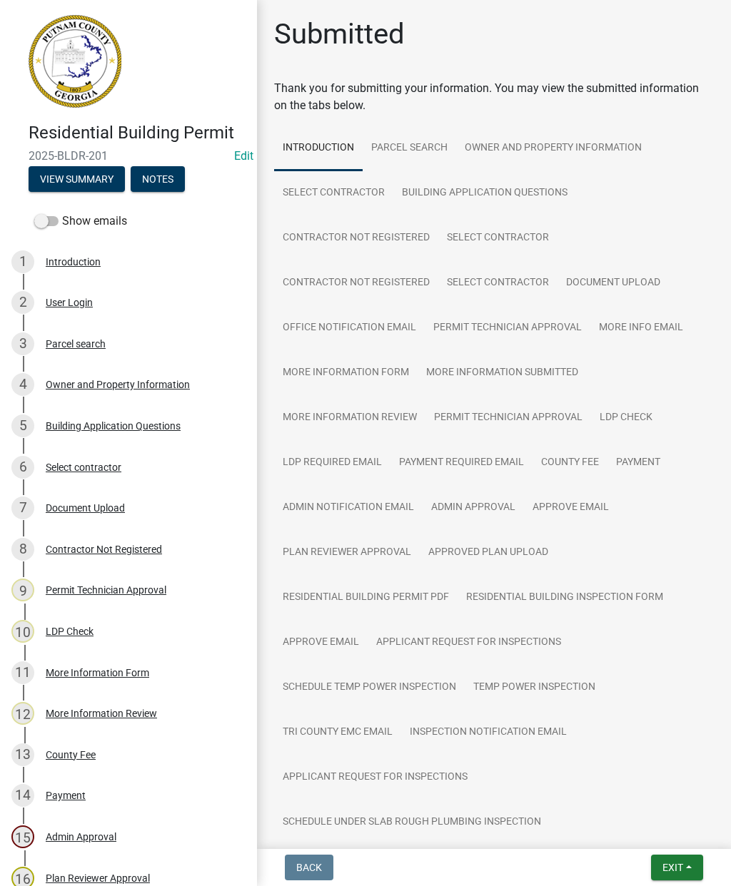
click at [686, 860] on button "Exit" at bounding box center [677, 868] width 52 height 26
click at [644, 828] on button "Save & Exit" at bounding box center [646, 830] width 114 height 34
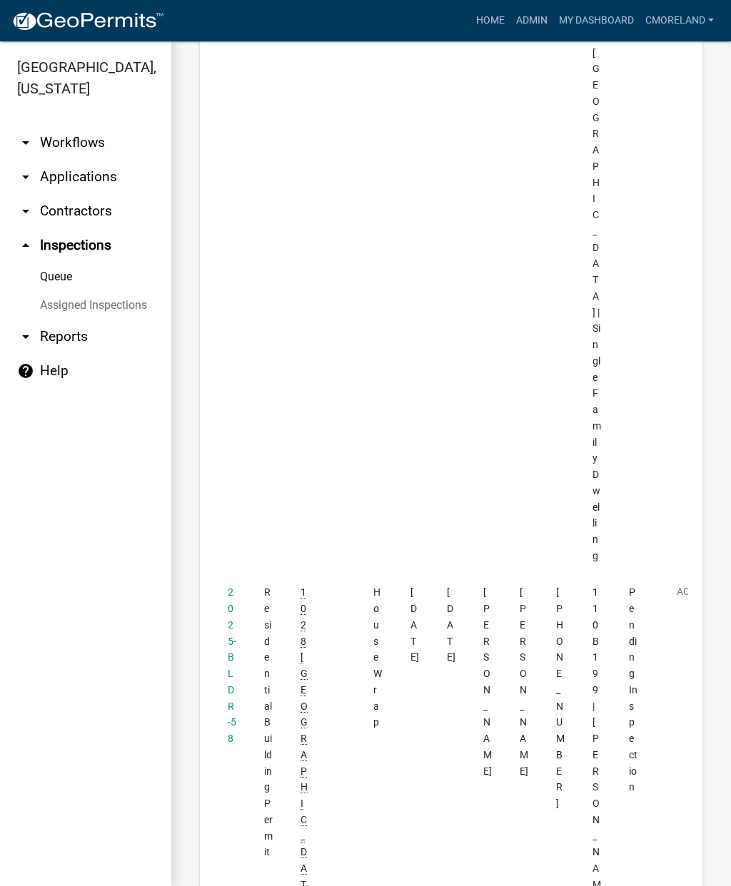
scroll to position [3719, 0]
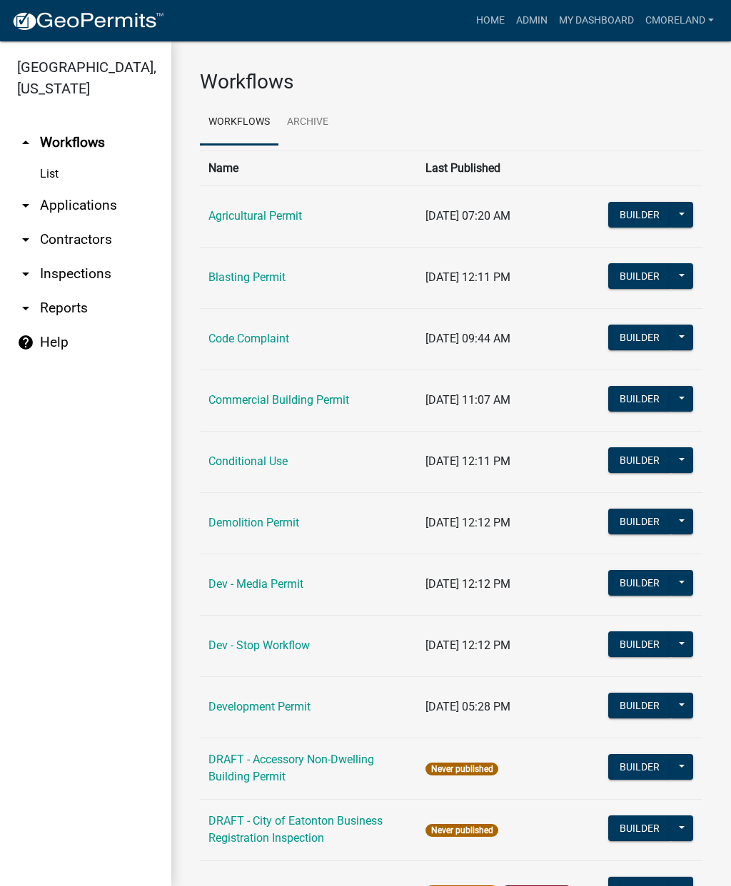
click at [80, 210] on link "arrow_drop_down Applications" at bounding box center [85, 205] width 171 height 34
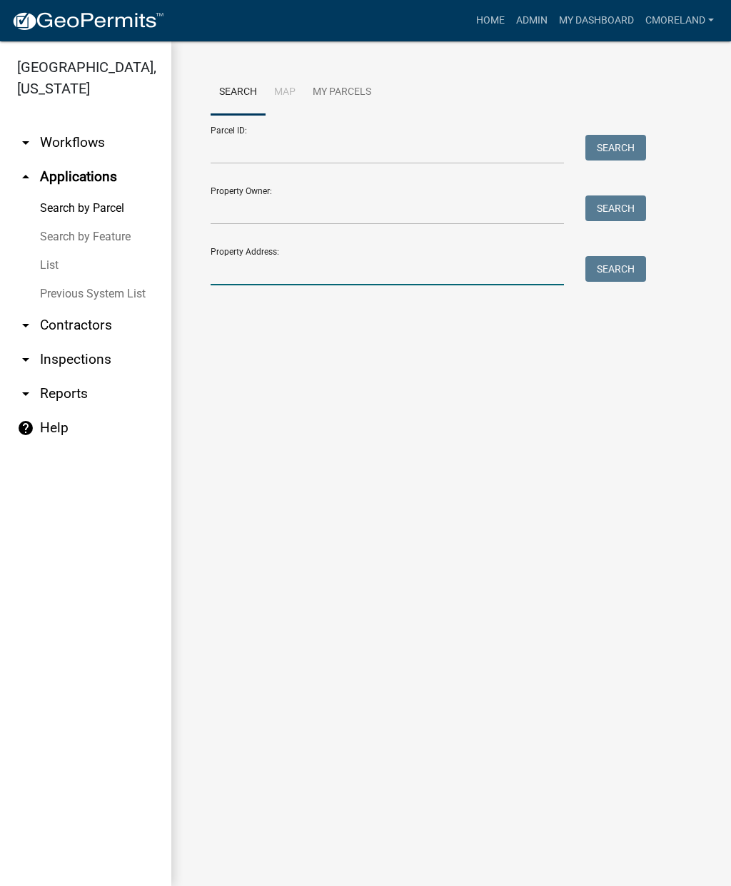
click at [253, 258] on input "Property Address:" at bounding box center [386, 270] width 353 height 29
type input "200 oak st"
click at [622, 270] on button "Search" at bounding box center [615, 269] width 61 height 26
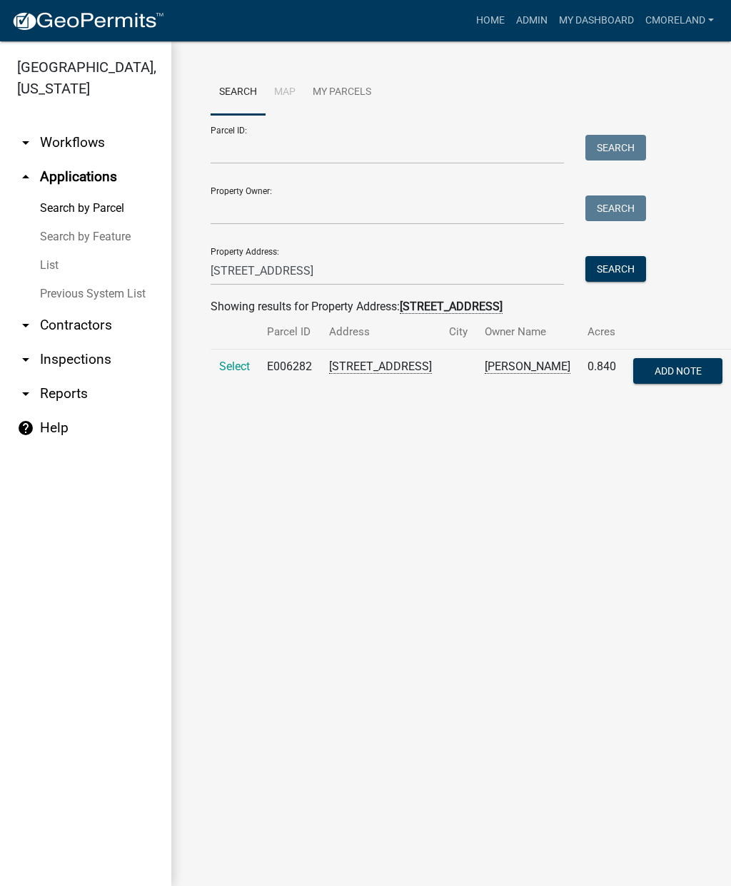
click at [235, 367] on span "Select" at bounding box center [234, 367] width 31 height 14
